Goal: Task Accomplishment & Management: Complete application form

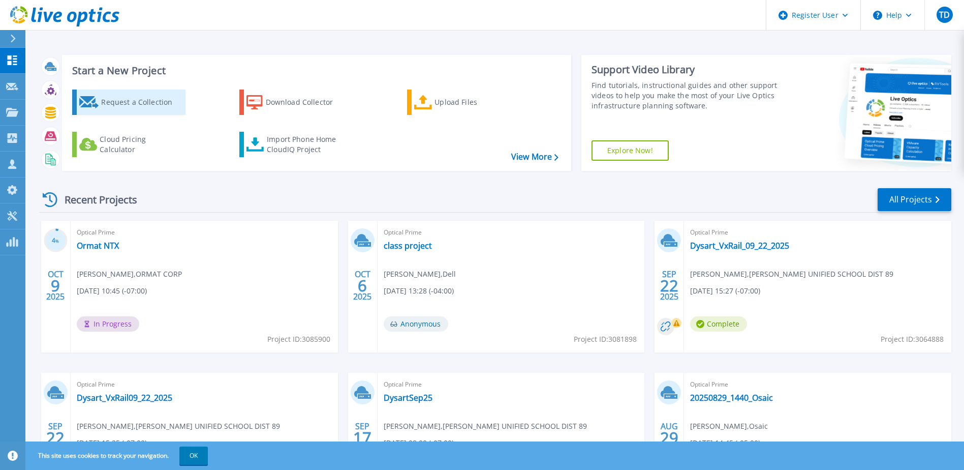
click at [142, 103] on div "Request a Collection" at bounding box center [141, 102] width 81 height 20
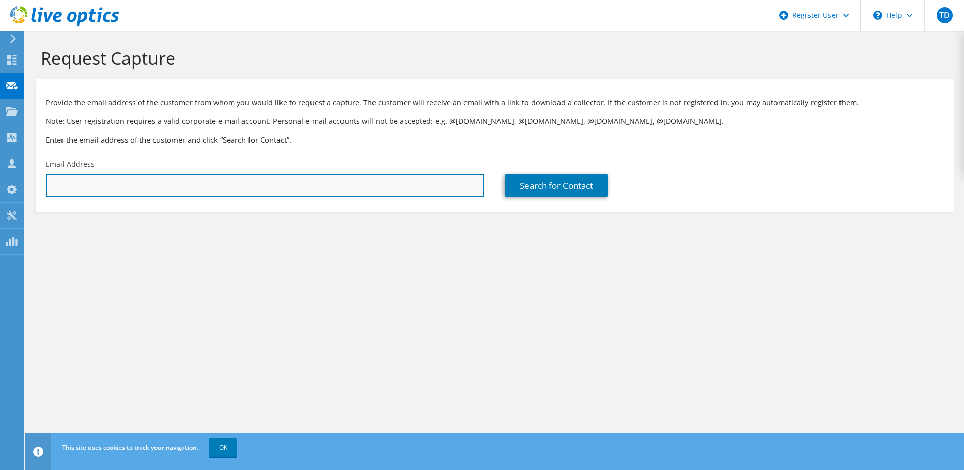
click at [109, 186] on input "text" at bounding box center [265, 185] width 439 height 22
paste input "Loveless, Lorren <lloveless@mgmresorts.com>"
click at [112, 185] on input "Loveless, Lorren <lloveless@mgmresorts.com>" at bounding box center [265, 185] width 439 height 22
click at [198, 185] on input "lloveless@mgmresorts.com>" at bounding box center [265, 185] width 439 height 22
type input "lloveless@mgmresorts.com"
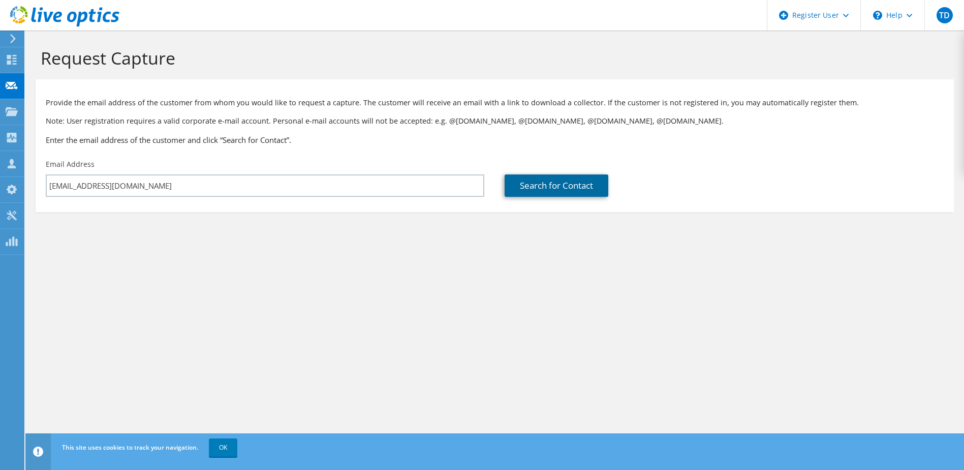
click at [535, 190] on link "Search for Contact" at bounding box center [557, 185] width 104 height 22
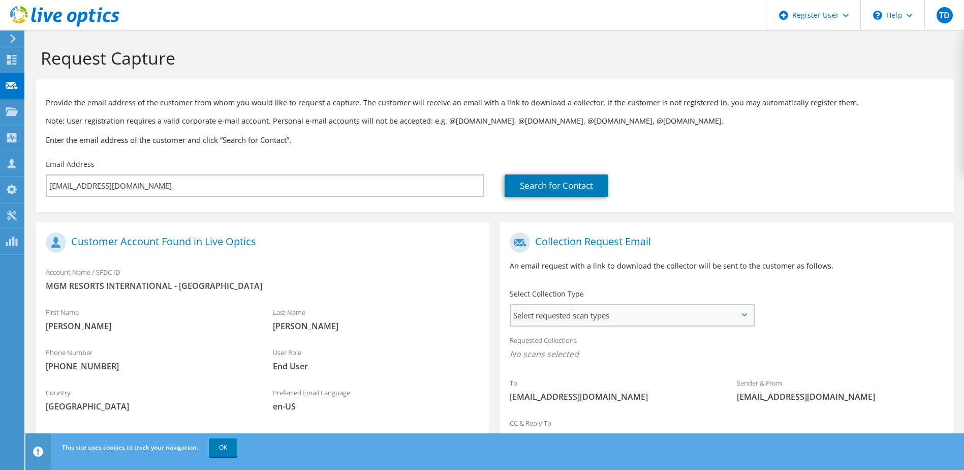
click at [568, 313] on span "Select requested scan types" at bounding box center [632, 315] width 242 height 20
click at [542, 346] on label "Optical Prime" at bounding box center [562, 346] width 61 height 12
click at [0, 0] on input "Optical Prime" at bounding box center [0, 0] width 0 height 0
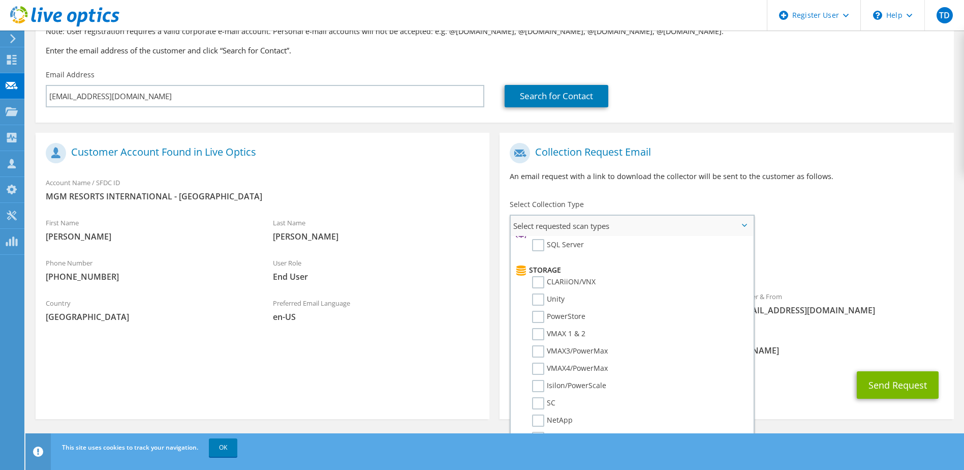
scroll to position [102, 0]
click at [538, 299] on label "SQL Server" at bounding box center [558, 296] width 52 height 12
click at [0, 0] on input "SQL Server" at bounding box center [0, 0] width 0 height 0
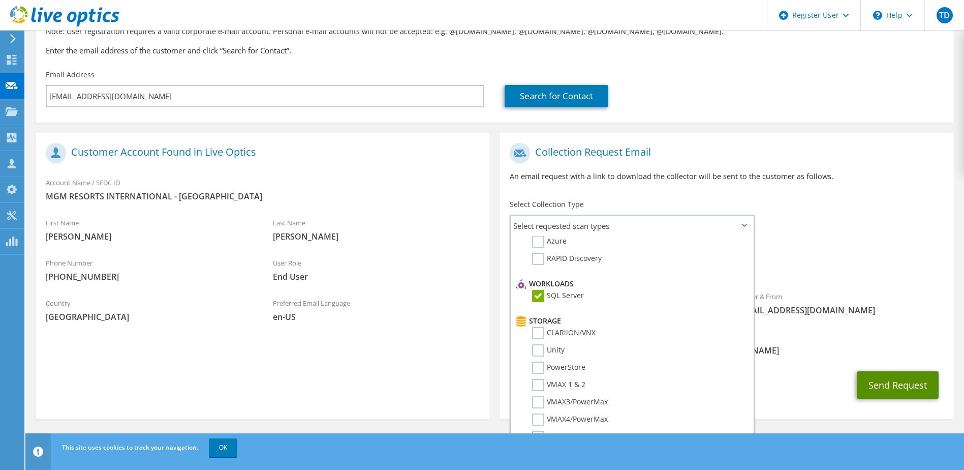
click at [884, 386] on button "Send Request" at bounding box center [898, 384] width 82 height 27
